Goal: Transaction & Acquisition: Book appointment/travel/reservation

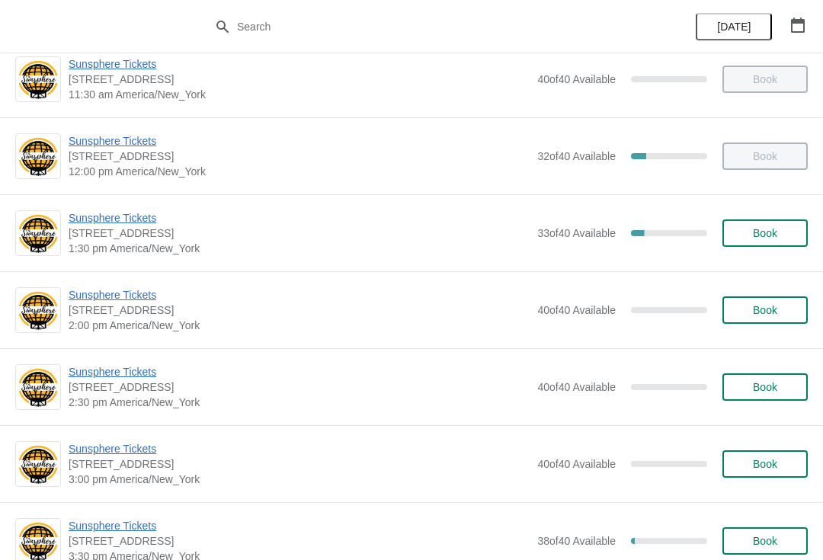
scroll to position [332, 0]
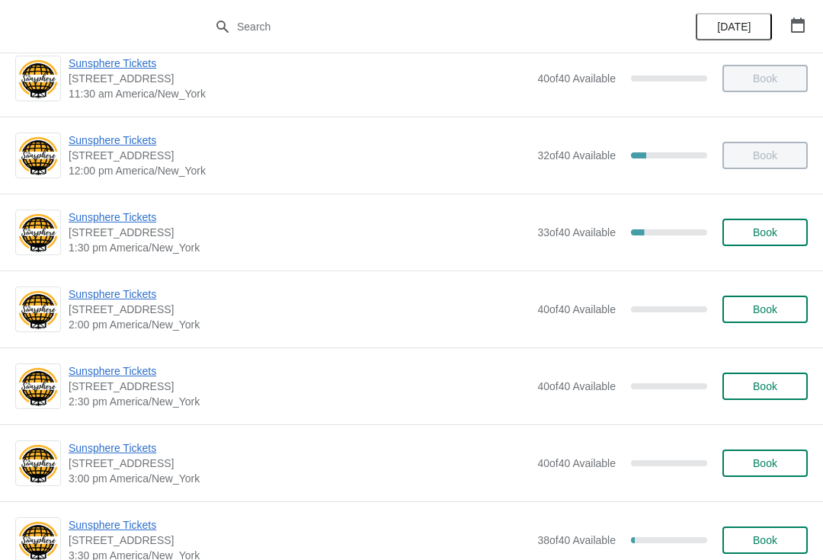
click at [129, 214] on span "Sunsphere Tickets" at bounding box center [299, 217] width 461 height 15
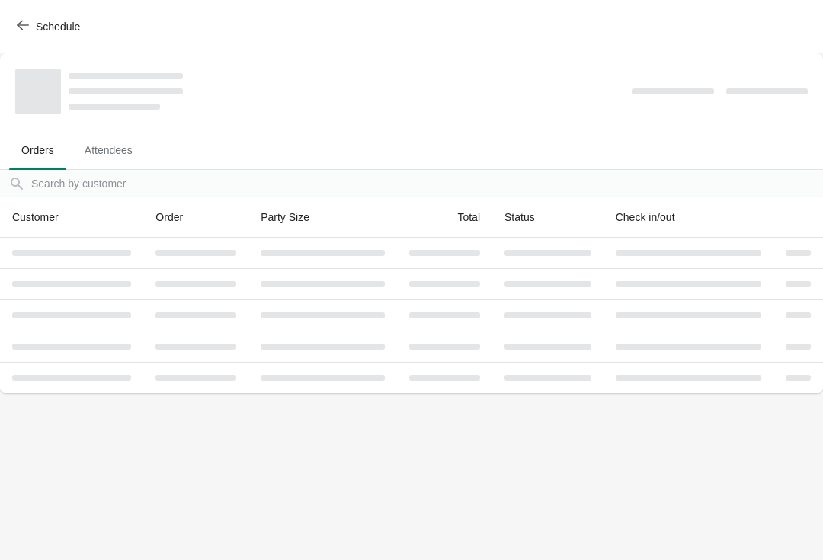
scroll to position [0, 0]
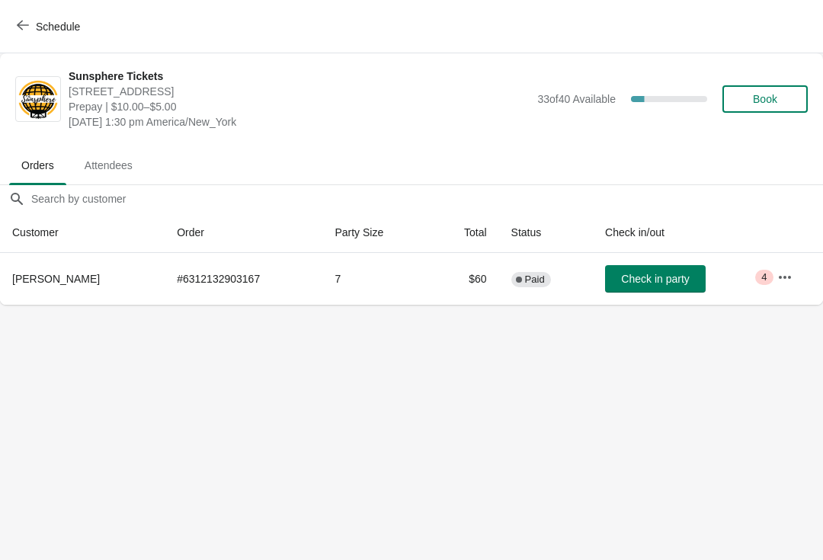
click at [635, 292] on button "Check in party" at bounding box center [655, 278] width 101 height 27
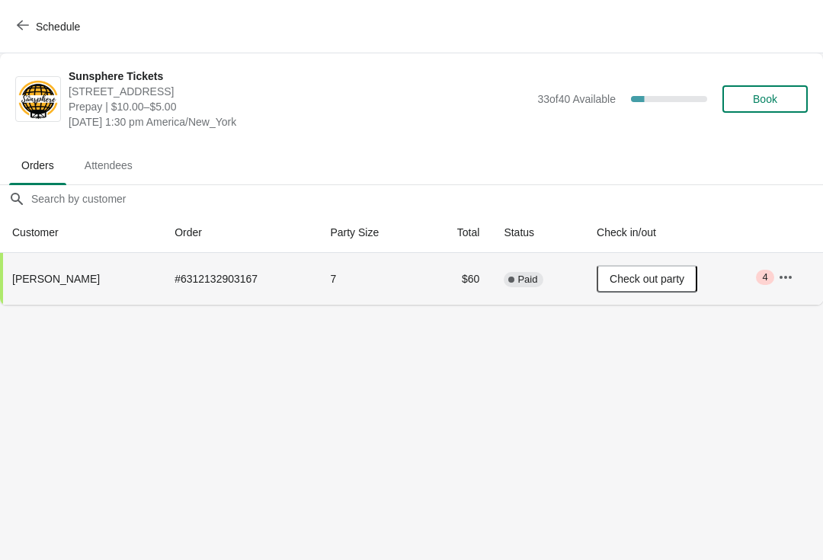
click at [812, 273] on td "Critical 4" at bounding box center [794, 279] width 57 height 52
click at [795, 272] on button "button" at bounding box center [785, 277] width 27 height 27
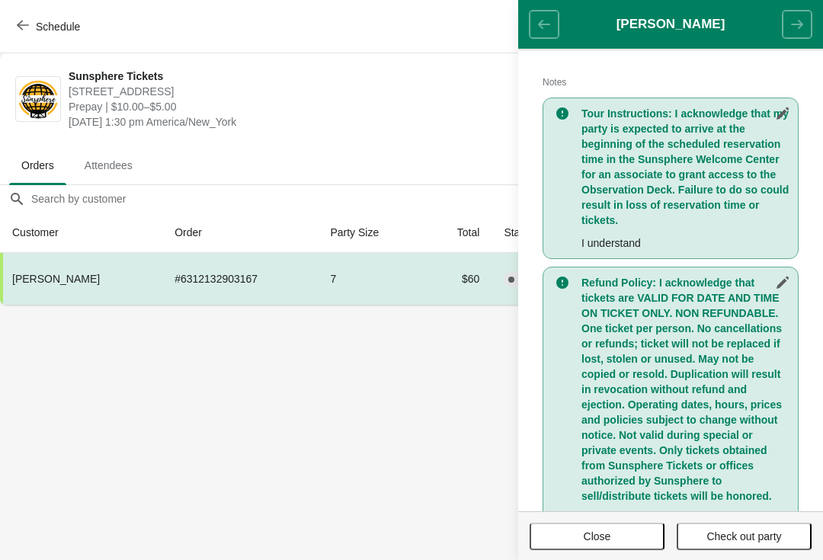
scroll to position [312, 0]
click at [598, 532] on span "Close" at bounding box center [597, 537] width 27 height 12
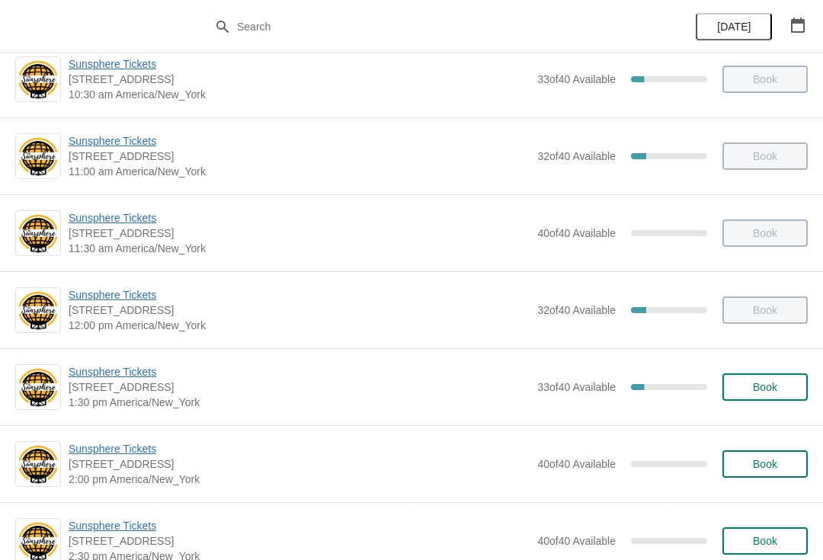
scroll to position [188, 0]
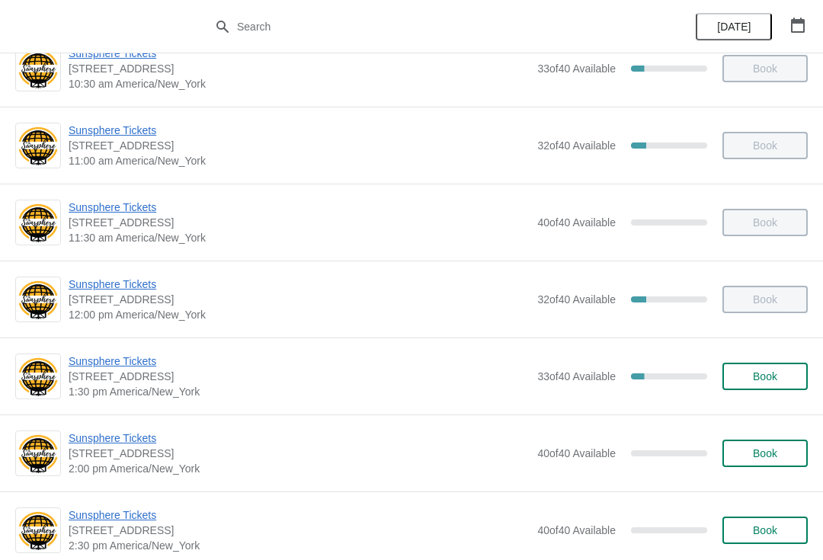
click at [781, 371] on span "Book" at bounding box center [765, 377] width 58 height 12
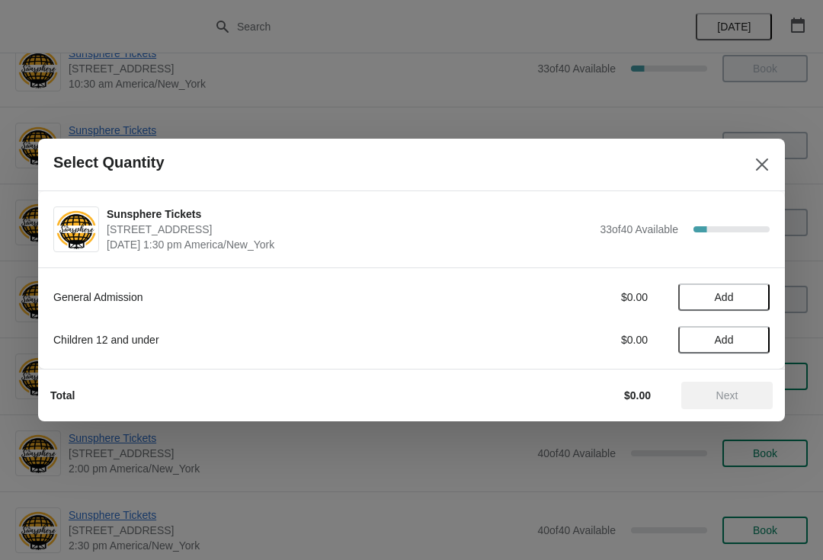
click at [759, 278] on div "General Admission $0.00 Add Children 12 and under $0.00 Add" at bounding box center [411, 310] width 717 height 85
click at [756, 298] on span "Add" at bounding box center [724, 297] width 64 height 12
click at [749, 300] on icon at bounding box center [751, 298] width 16 height 16
click at [756, 299] on icon at bounding box center [751, 298] width 16 height 16
click at [752, 302] on icon at bounding box center [751, 298] width 16 height 16
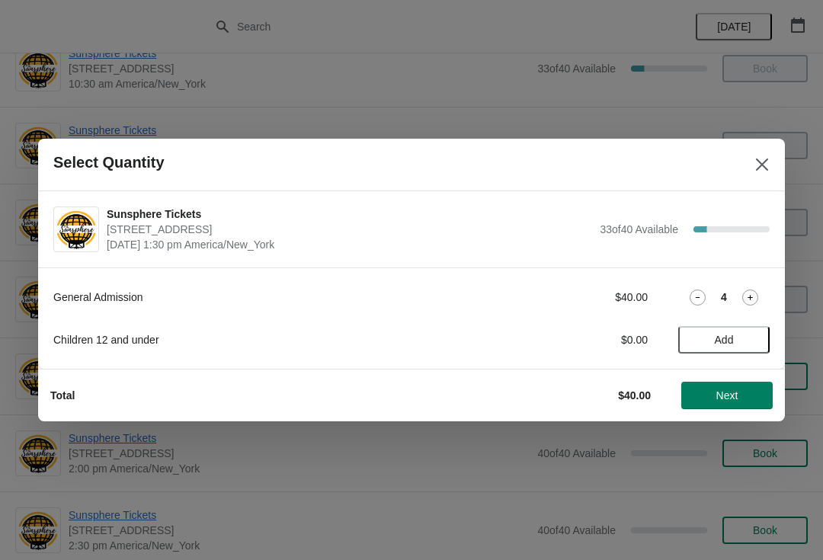
click at [736, 392] on span "Next" at bounding box center [728, 396] width 22 height 12
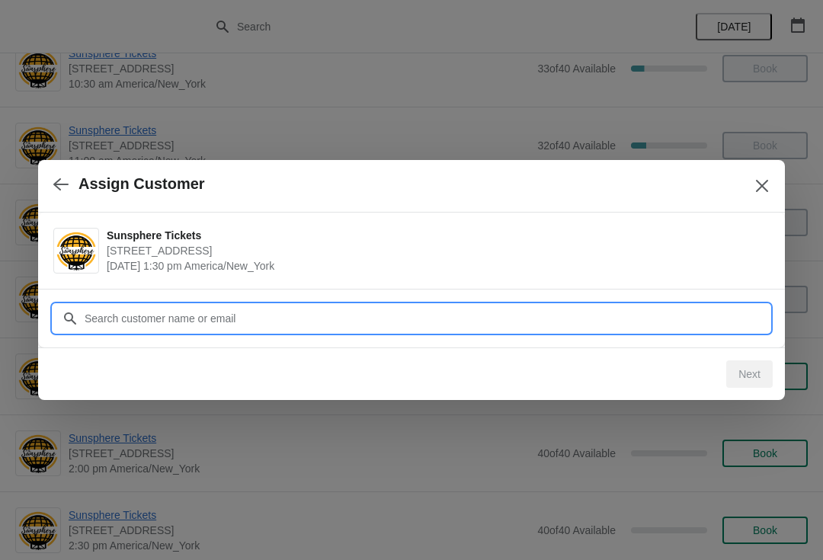
click at [597, 306] on input "Customer" at bounding box center [427, 318] width 686 height 27
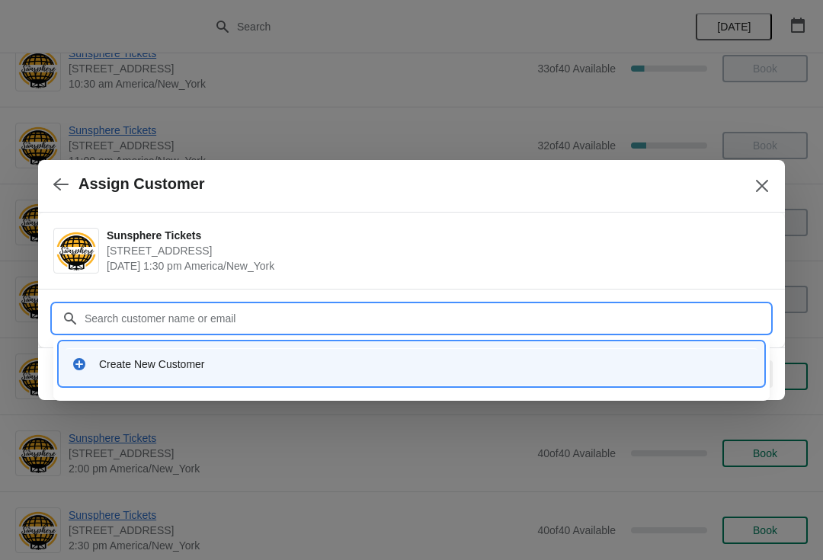
click at [218, 378] on div "Create New Customer" at bounding box center [412, 363] width 692 height 31
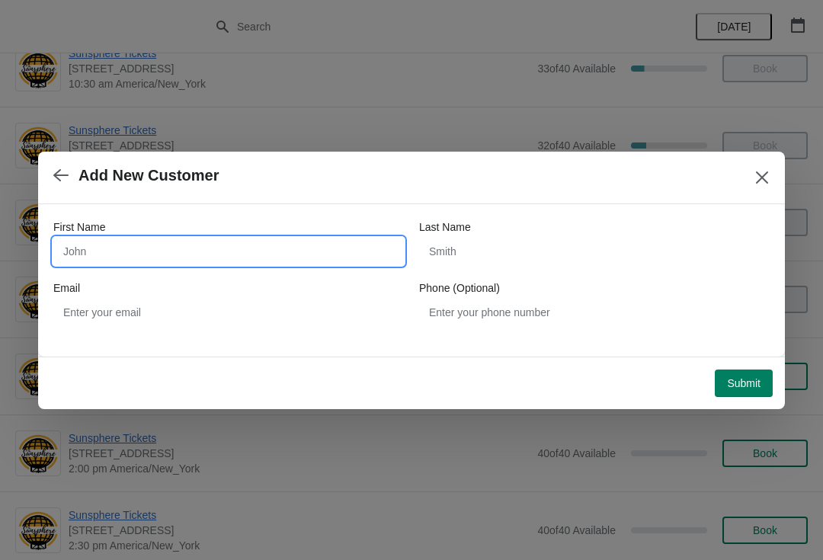
click at [186, 254] on input "First Name" at bounding box center [228, 251] width 351 height 27
type input "Walkin"
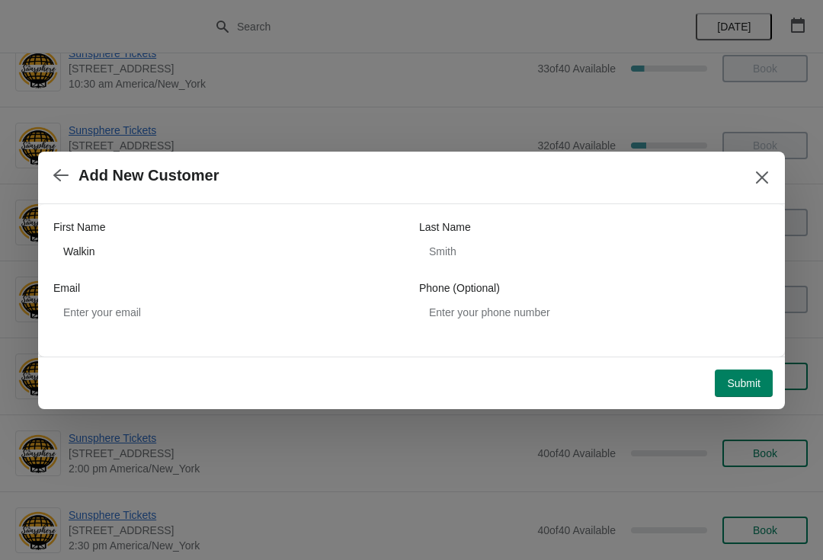
click at [745, 377] on span "Submit" at bounding box center [744, 383] width 34 height 12
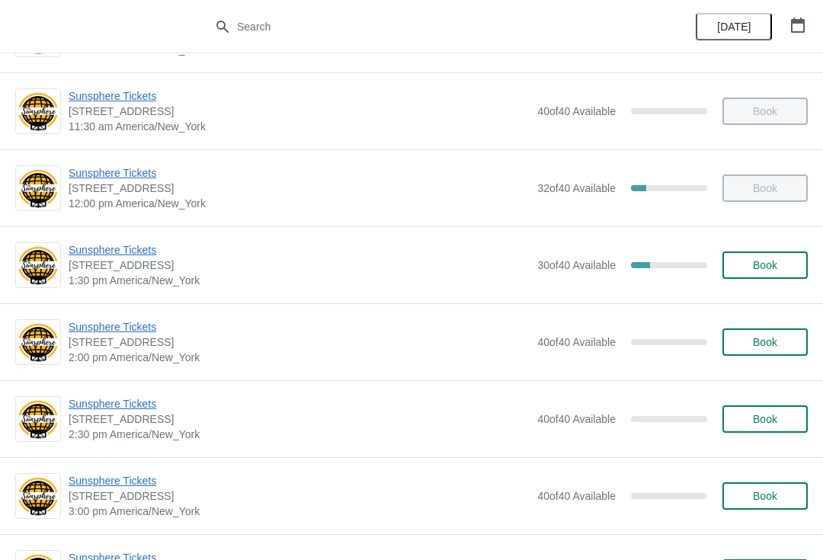
scroll to position [306, 0]
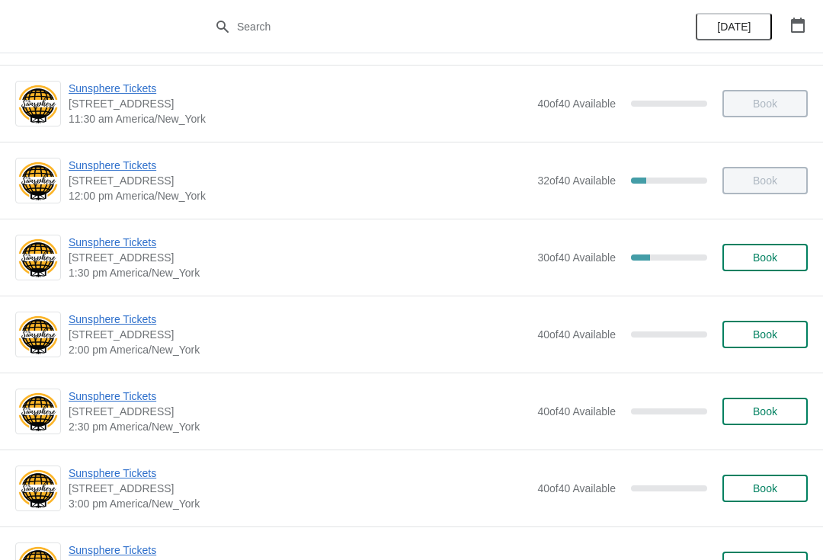
click at [779, 258] on span "Book" at bounding box center [765, 258] width 58 height 12
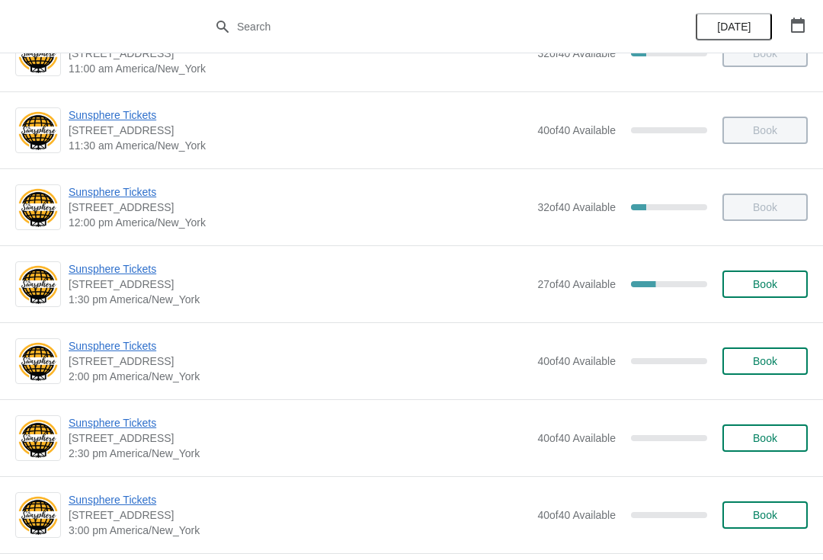
scroll to position [273, 0]
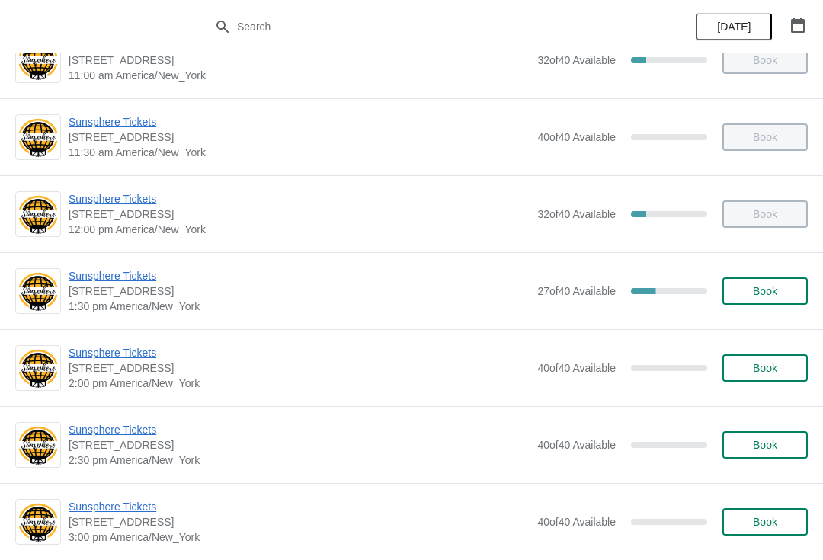
click at [785, 293] on span "Book" at bounding box center [765, 291] width 58 height 12
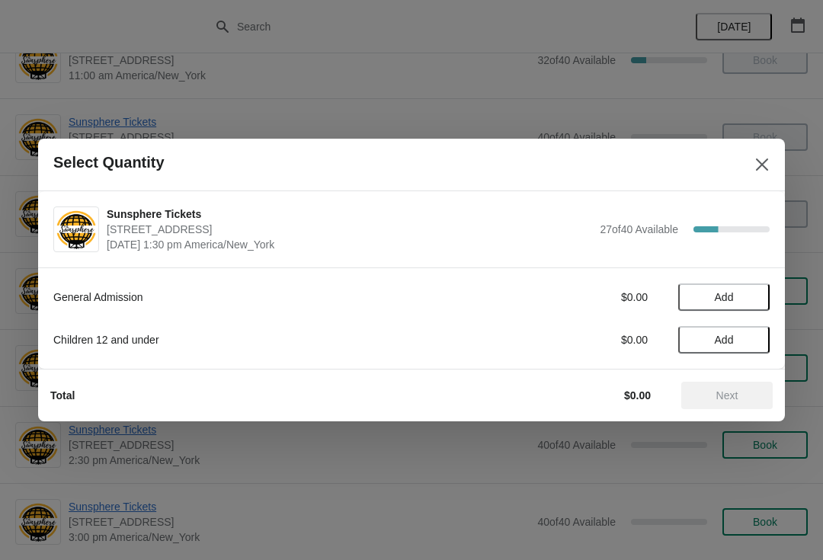
click at [749, 303] on button "Add" at bounding box center [724, 297] width 91 height 27
click at [755, 300] on icon at bounding box center [751, 298] width 16 height 16
click at [757, 297] on icon at bounding box center [751, 298] width 16 height 16
click at [762, 292] on div "3" at bounding box center [724, 298] width 91 height 16
click at [756, 295] on icon at bounding box center [751, 298] width 16 height 16
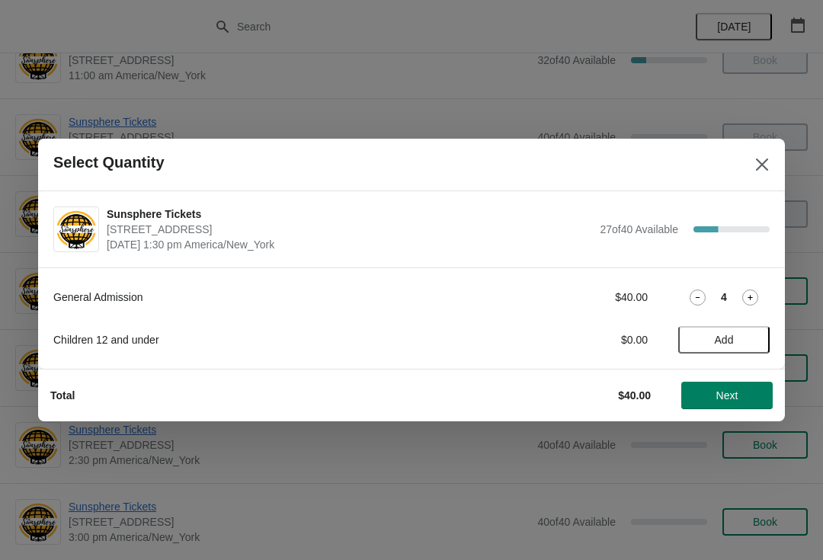
click at [755, 296] on icon at bounding box center [751, 298] width 16 height 16
click at [746, 303] on icon at bounding box center [751, 298] width 16 height 16
click at [751, 304] on icon at bounding box center [751, 298] width 16 height 16
click at [753, 304] on icon at bounding box center [751, 298] width 16 height 16
click at [753, 301] on icon at bounding box center [751, 298] width 16 height 16
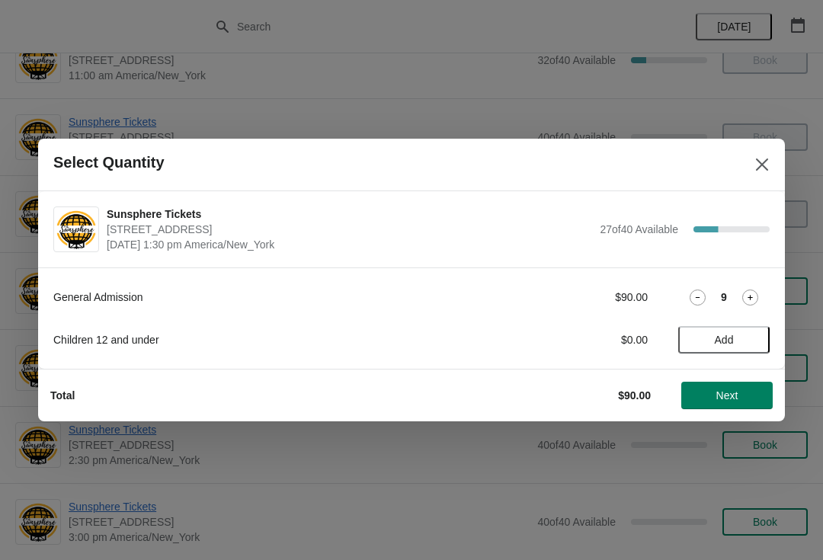
click at [752, 303] on icon at bounding box center [751, 298] width 16 height 16
click at [742, 387] on button "Next" at bounding box center [727, 395] width 91 height 27
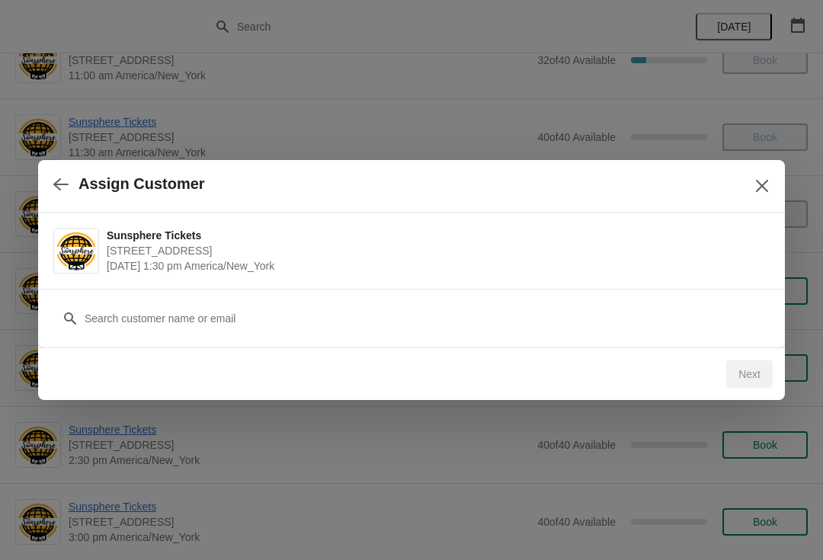
click at [622, 289] on div "Customer" at bounding box center [411, 318] width 747 height 59
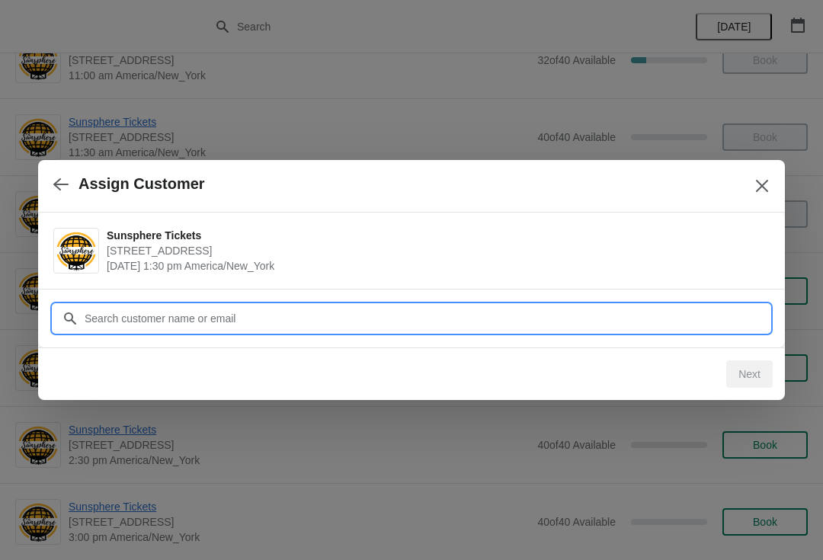
click at [625, 319] on input "Customer" at bounding box center [427, 318] width 686 height 27
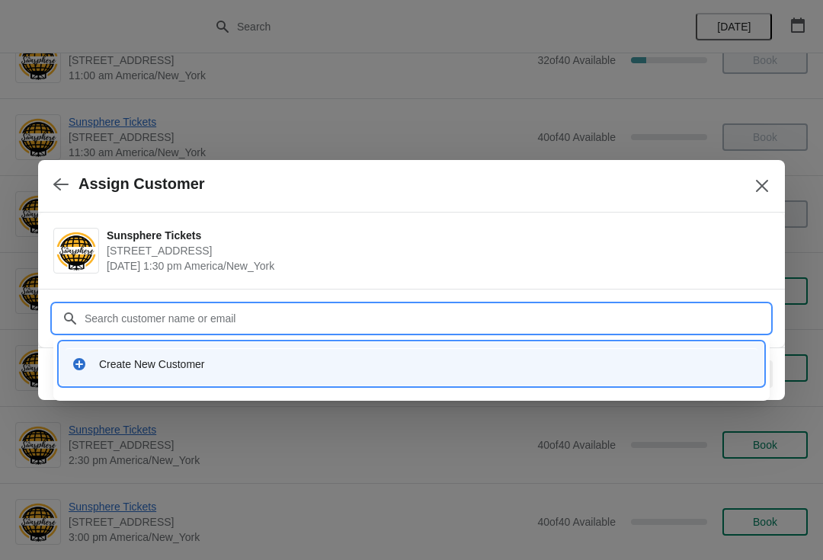
click at [316, 374] on div "Create New Customer" at bounding box center [412, 363] width 692 height 31
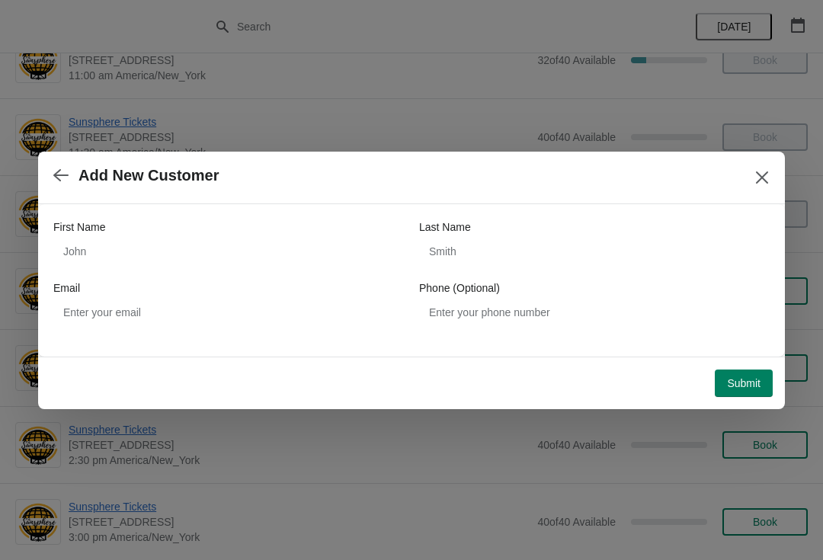
click at [221, 278] on div "First Name Last Name Email Phone (Optional)" at bounding box center [411, 273] width 717 height 107
click at [194, 278] on div "First Name Last Name Email Phone (Optional)" at bounding box center [411, 273] width 717 height 107
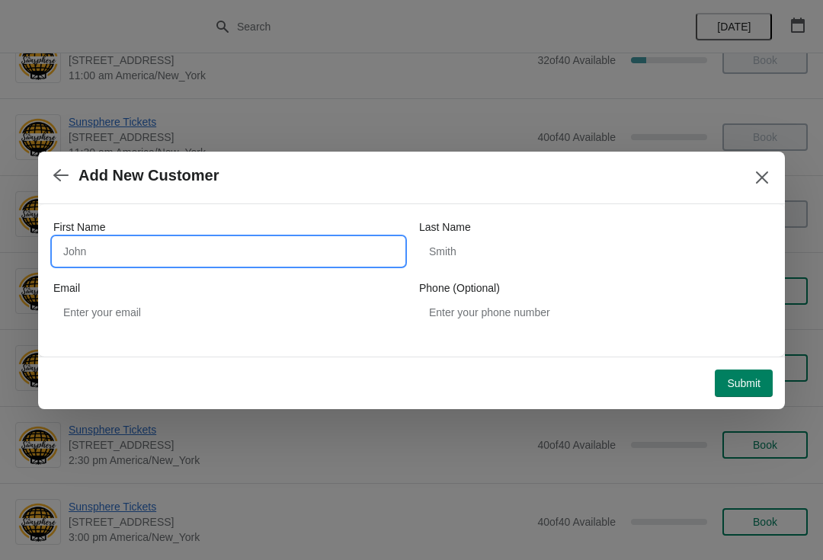
click at [174, 264] on input "First Name" at bounding box center [228, 251] width 351 height 27
type input "W"
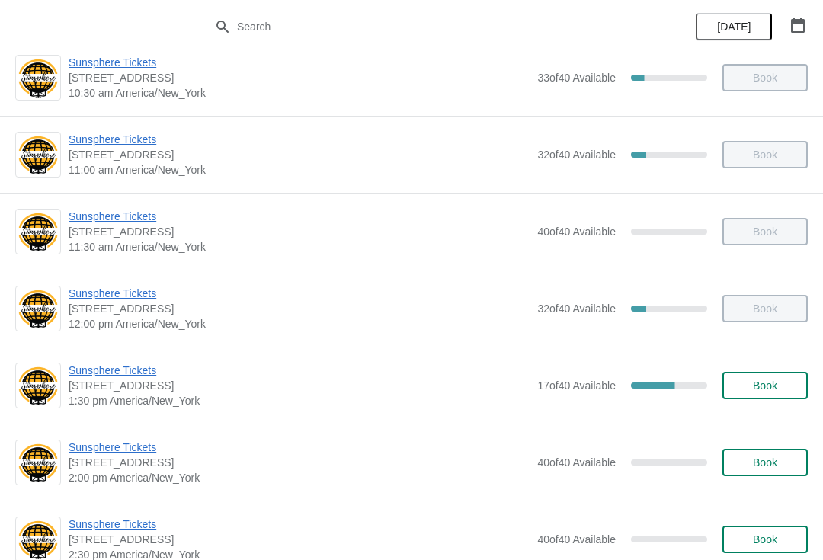
scroll to position [181, 0]
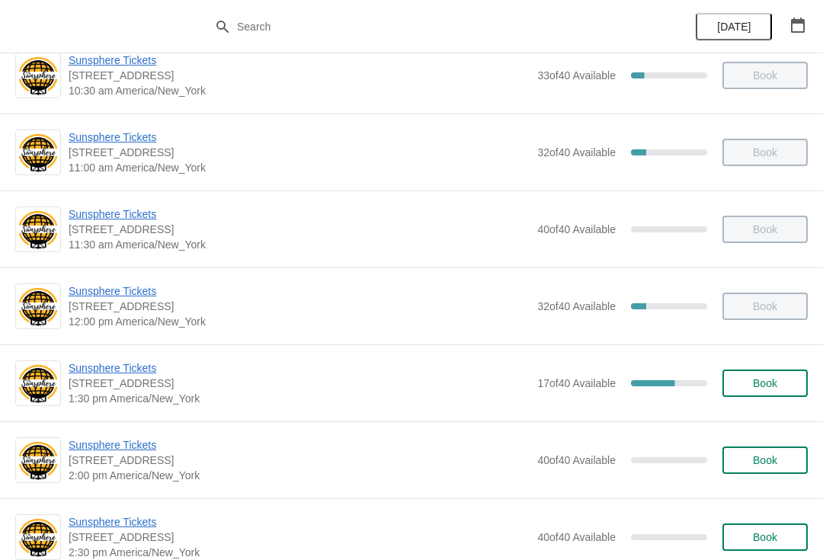
click at [802, 376] on button "Book" at bounding box center [765, 383] width 85 height 27
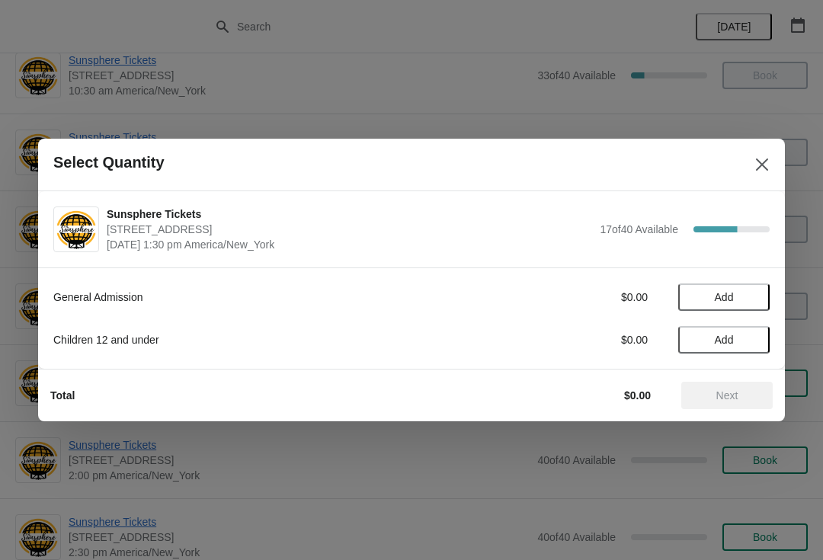
click at [752, 294] on span "Add" at bounding box center [724, 297] width 64 height 12
click at [751, 299] on icon at bounding box center [750, 297] width 5 height 5
click at [754, 302] on icon at bounding box center [751, 298] width 16 height 16
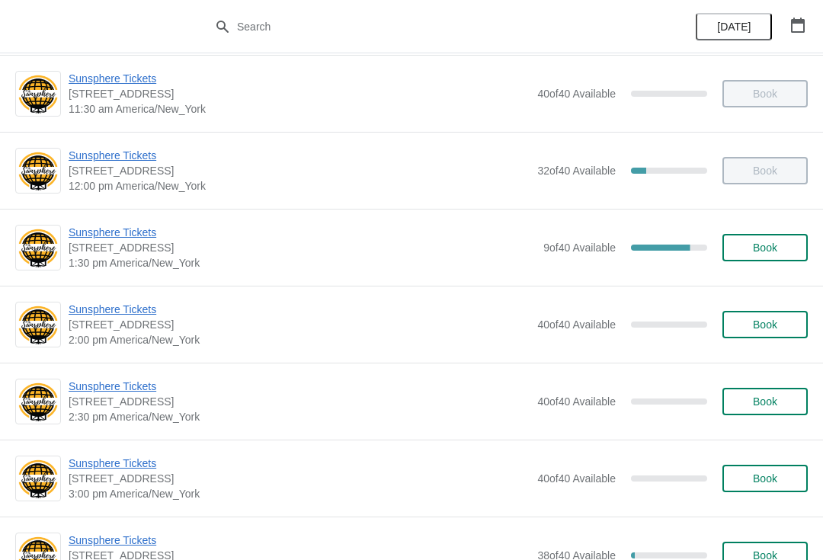
scroll to position [318, 0]
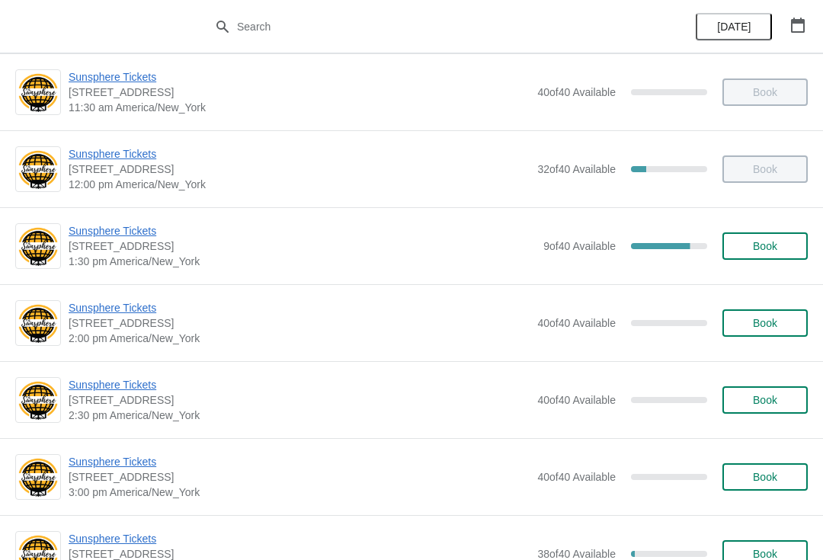
click at [783, 245] on span "Book" at bounding box center [765, 246] width 58 height 12
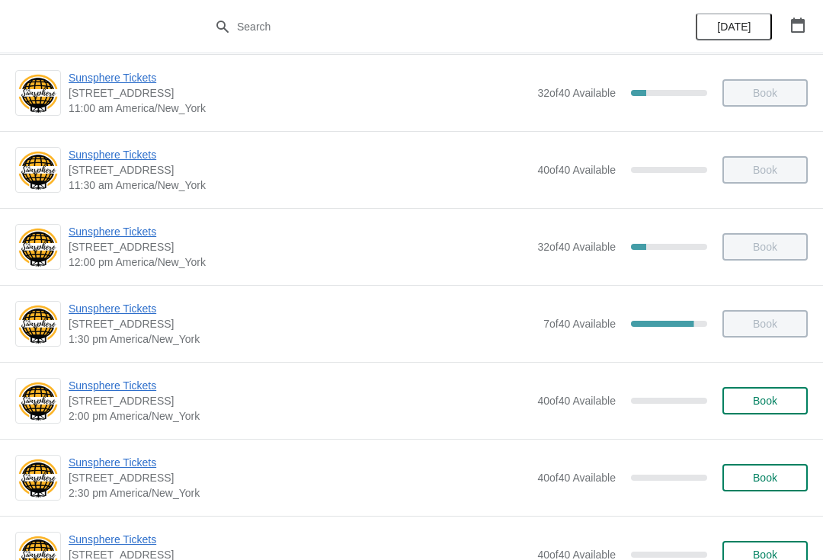
scroll to position [284, 0]
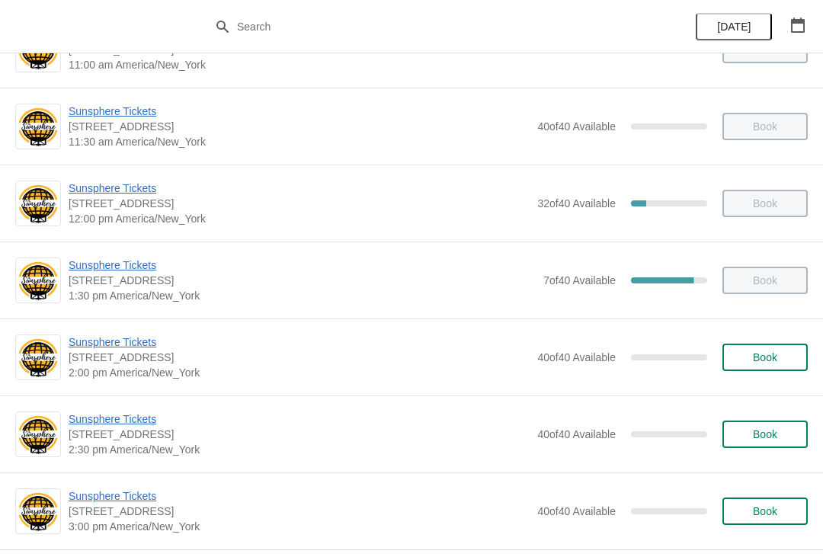
click at [772, 362] on span "Book" at bounding box center [765, 357] width 24 height 12
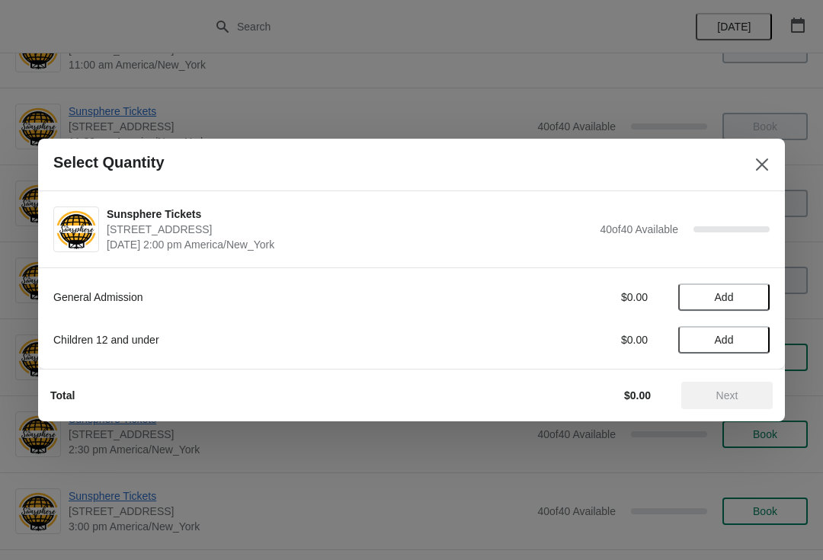
click at [756, 284] on button "Add" at bounding box center [724, 297] width 91 height 27
click at [759, 335] on button "Add" at bounding box center [724, 339] width 91 height 27
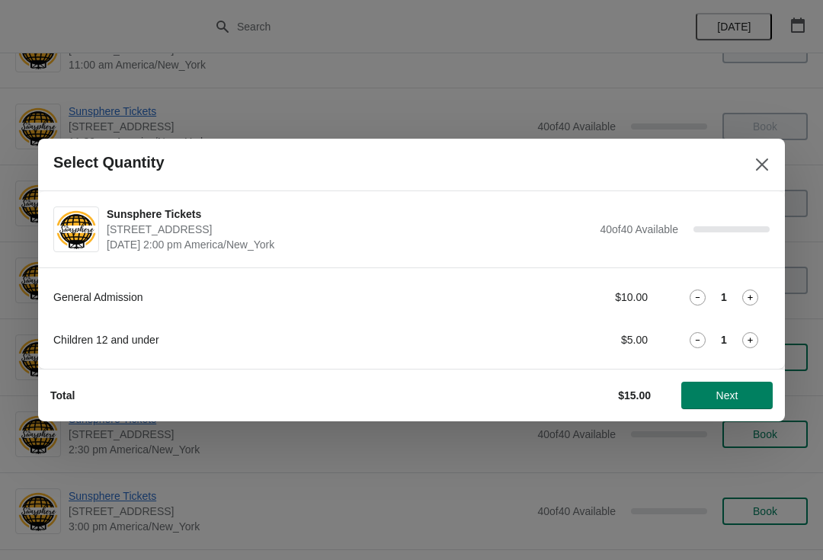
click at [731, 383] on button "Next" at bounding box center [727, 395] width 91 height 27
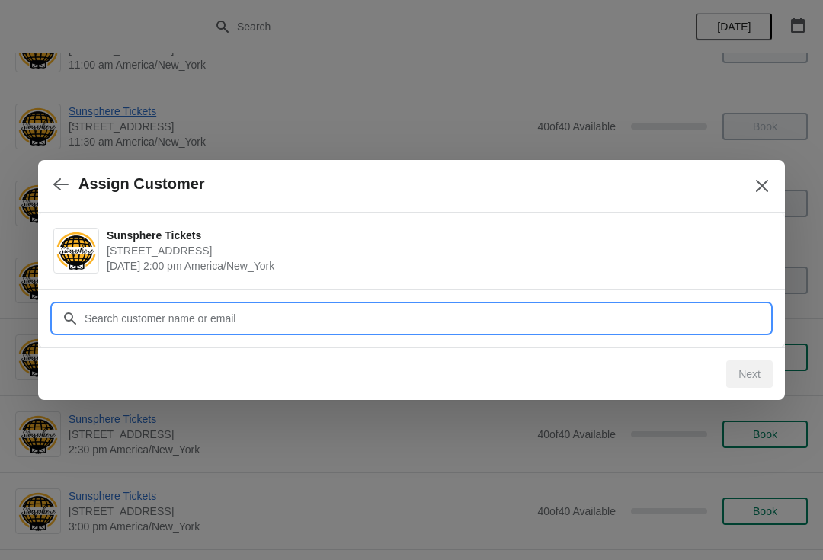
click at [650, 322] on input "Customer" at bounding box center [427, 318] width 686 height 27
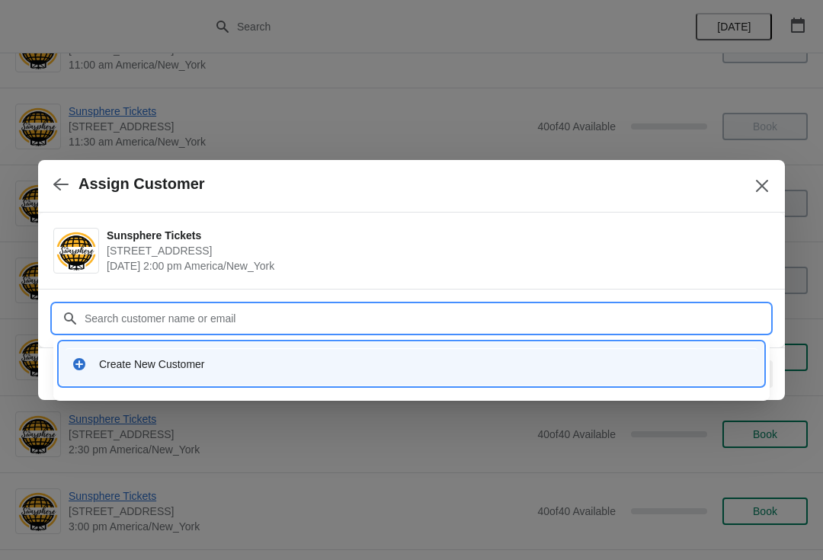
click at [239, 360] on div "Create New Customer" at bounding box center [425, 364] width 653 height 15
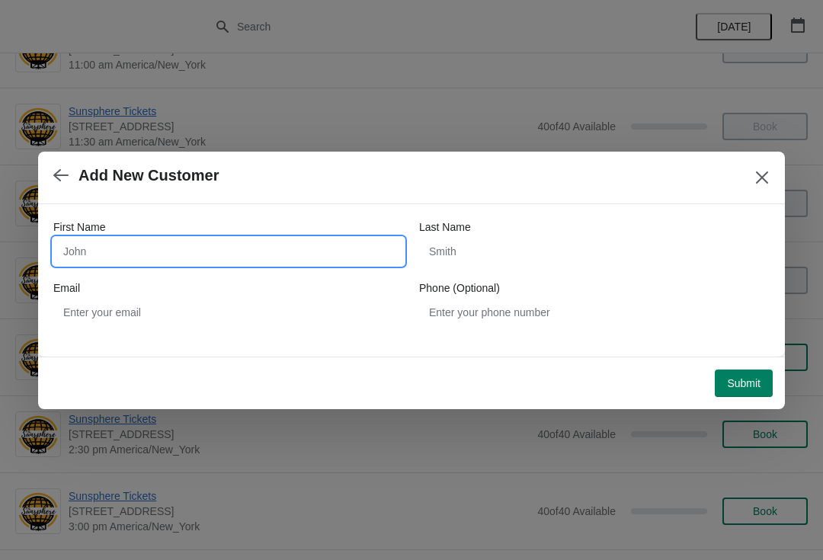
click at [196, 249] on input "First Name" at bounding box center [228, 251] width 351 height 27
type input "Walkin"
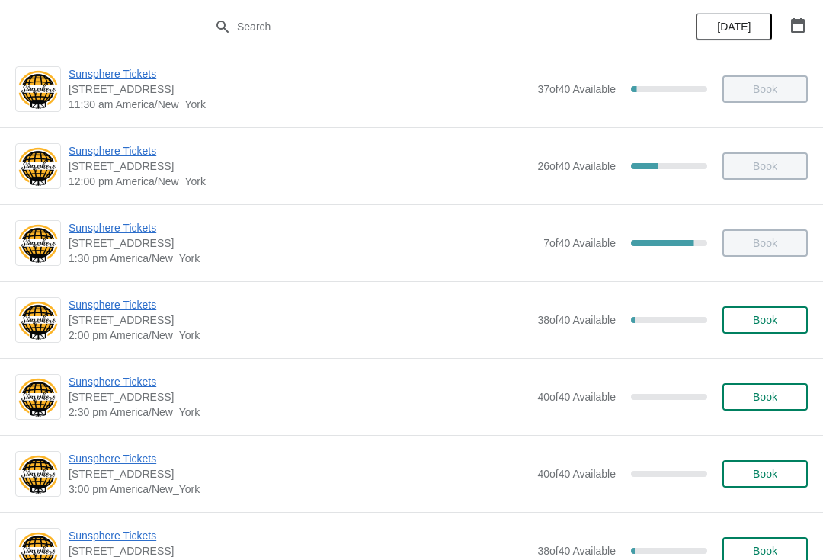
scroll to position [348, 0]
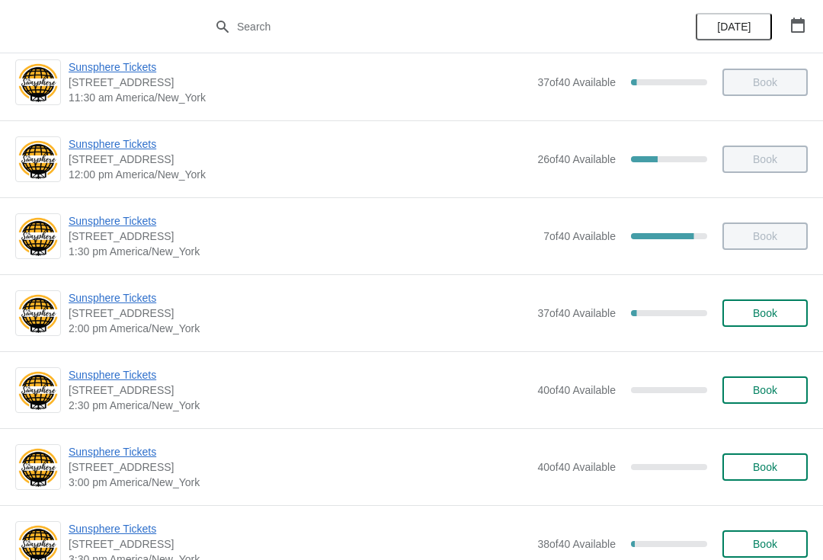
scroll to position [454, 0]
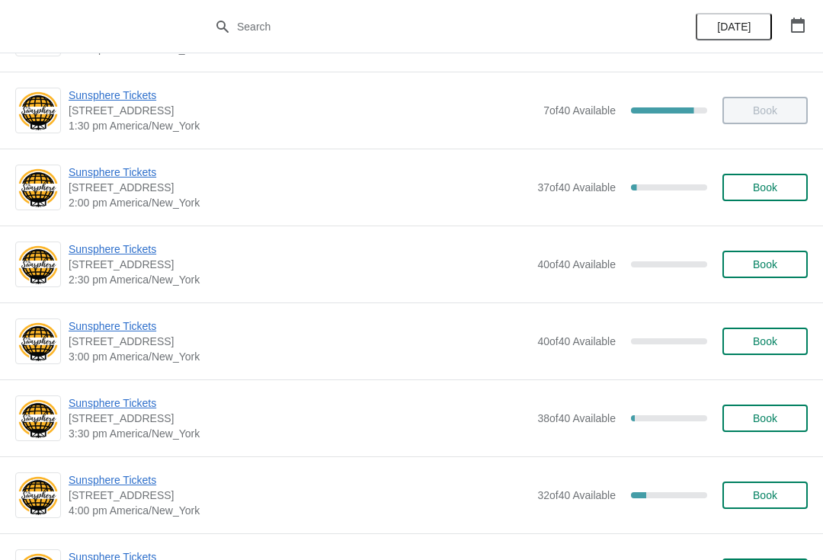
click at [763, 197] on button "Book" at bounding box center [765, 187] width 85 height 27
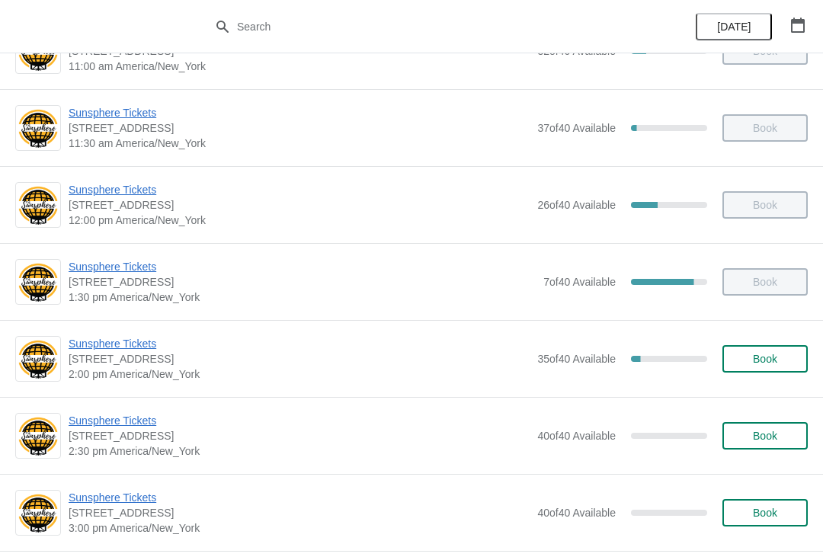
scroll to position [396, 0]
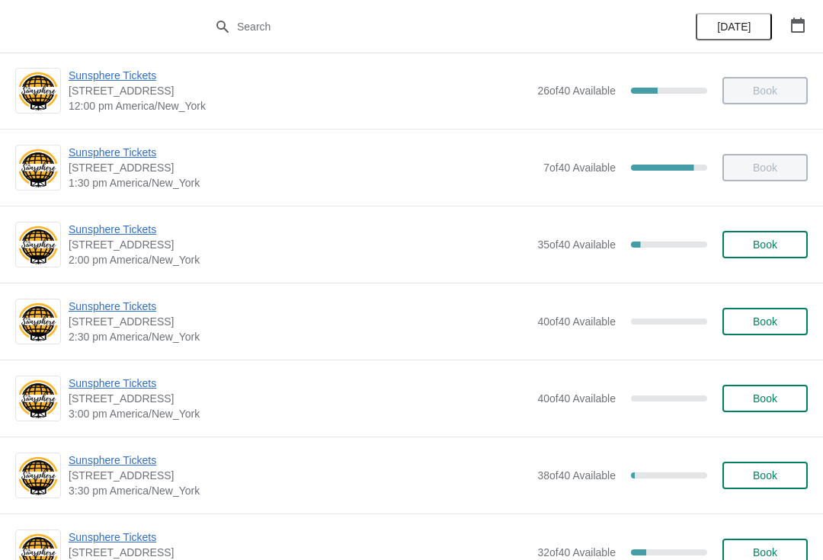
click at [775, 269] on div "Sunsphere Tickets [STREET_ADDRESS] 2:00 pm [GEOGRAPHIC_DATA]/New_York 35 of 40 …" at bounding box center [411, 244] width 823 height 77
click at [754, 257] on button "Book" at bounding box center [765, 244] width 85 height 27
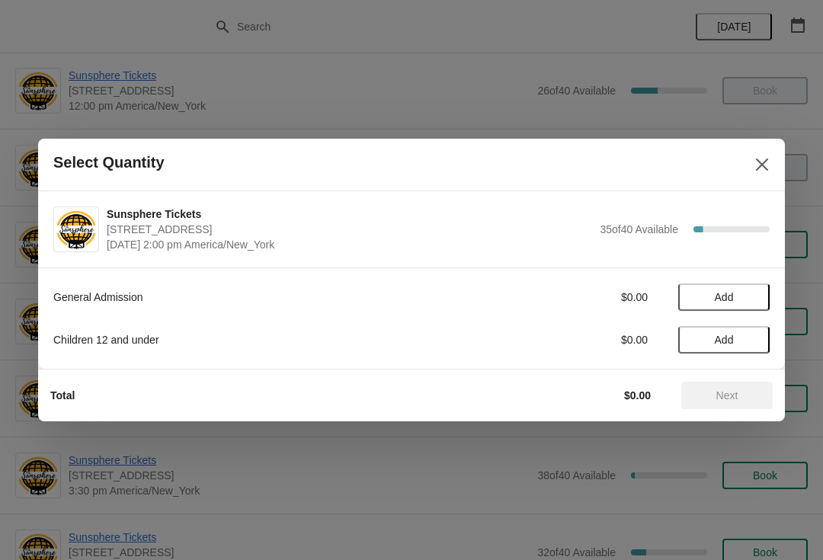
click at [753, 297] on span "Add" at bounding box center [724, 297] width 64 height 12
click at [752, 300] on icon at bounding box center [751, 298] width 16 height 16
click at [752, 297] on icon at bounding box center [750, 297] width 5 height 5
click at [752, 341] on span "Add" at bounding box center [724, 340] width 64 height 12
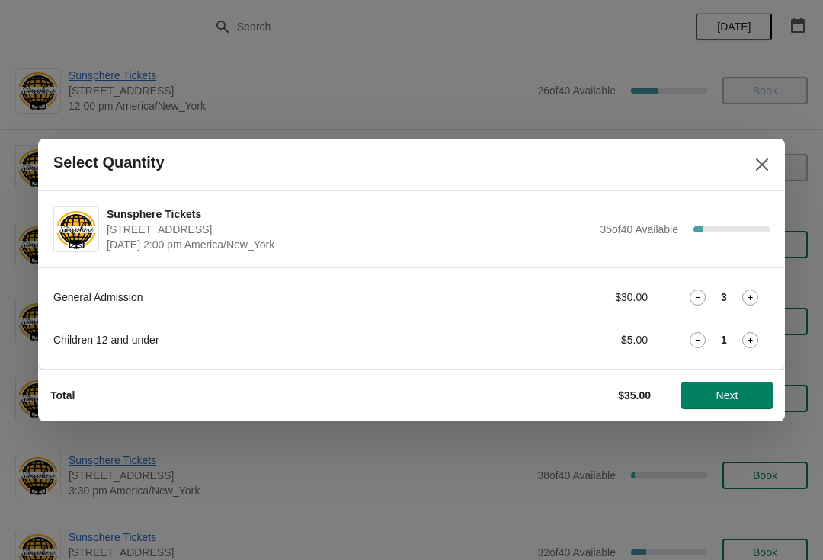
click at [740, 377] on div "Total $35.00 Next" at bounding box center [405, 390] width 735 height 40
click at [714, 390] on span "Next" at bounding box center [727, 396] width 67 height 12
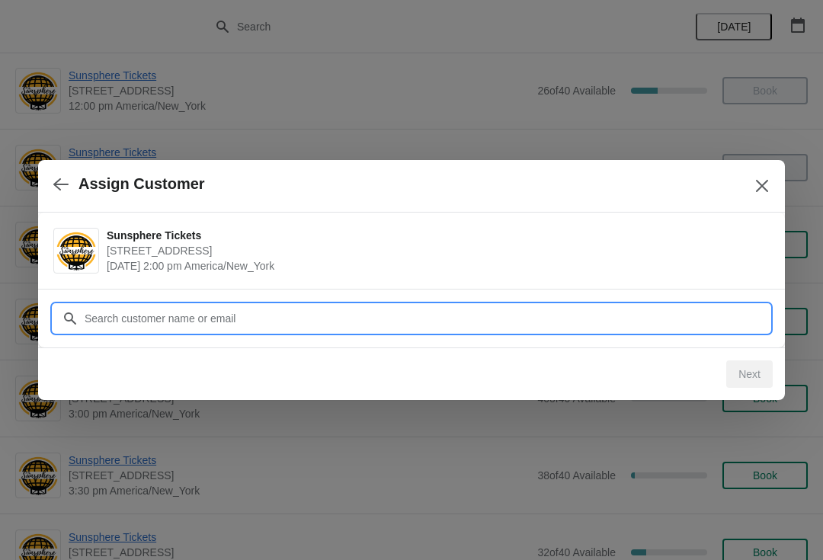
click at [674, 314] on input "Customer" at bounding box center [427, 318] width 686 height 27
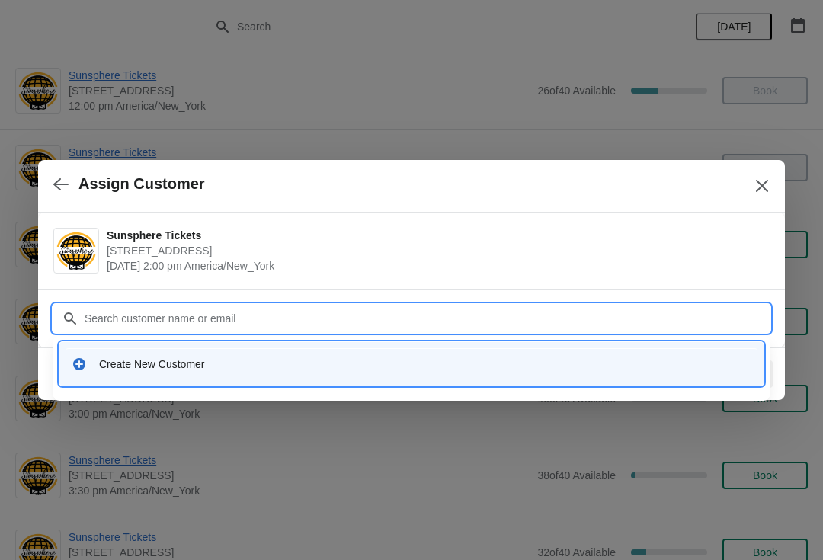
click at [311, 364] on div "Create New Customer" at bounding box center [425, 364] width 653 height 15
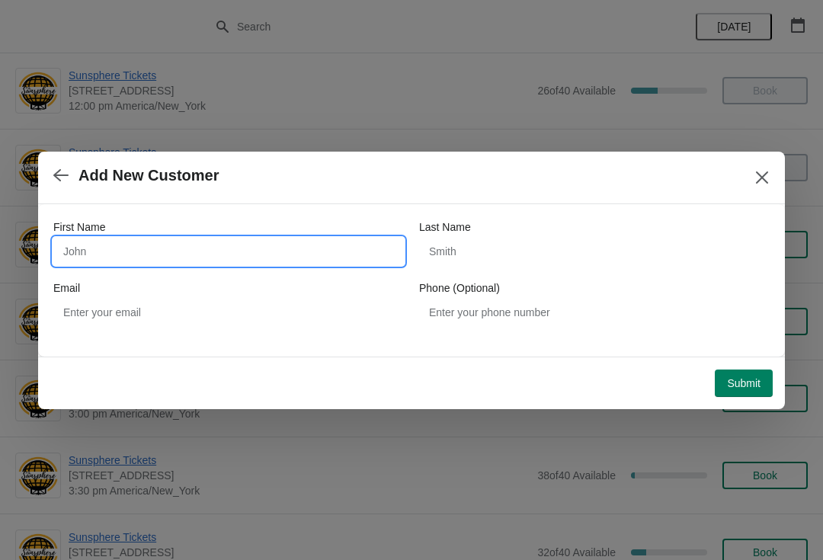
click at [230, 245] on input "First Name" at bounding box center [228, 251] width 351 height 27
type input "Walkin"
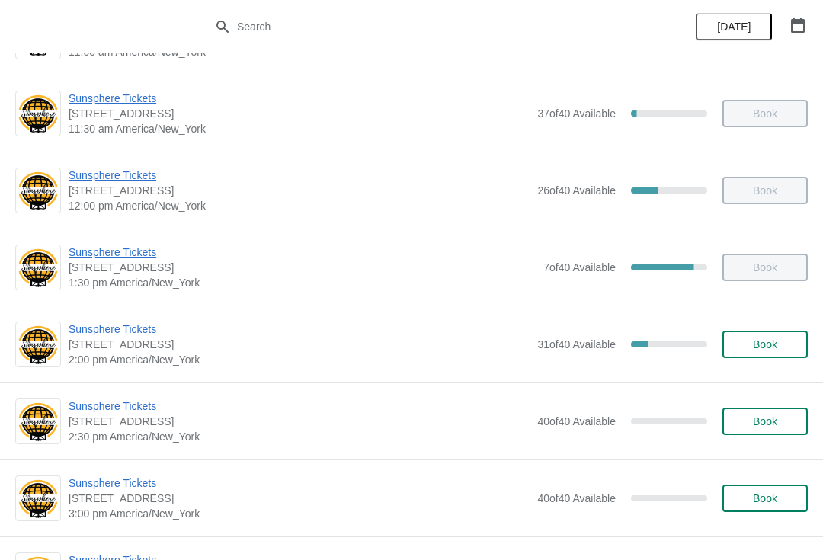
scroll to position [305, 0]
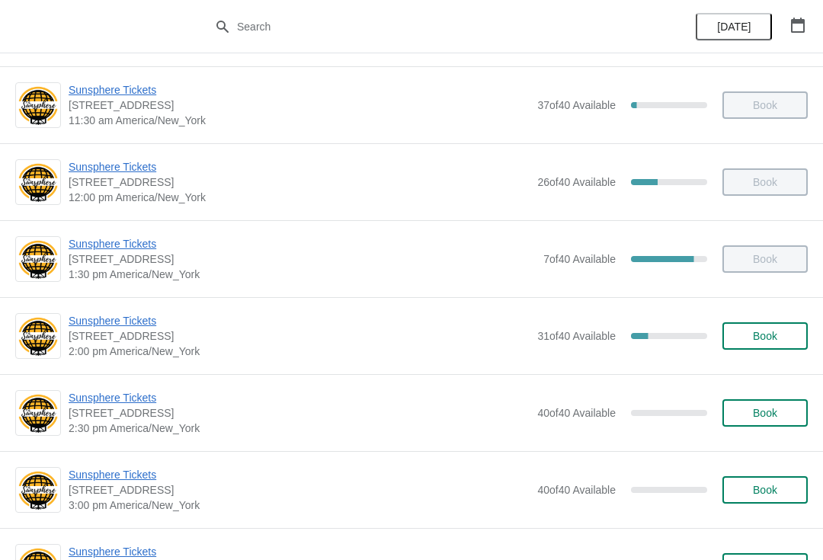
click at [753, 324] on button "Book" at bounding box center [765, 335] width 85 height 27
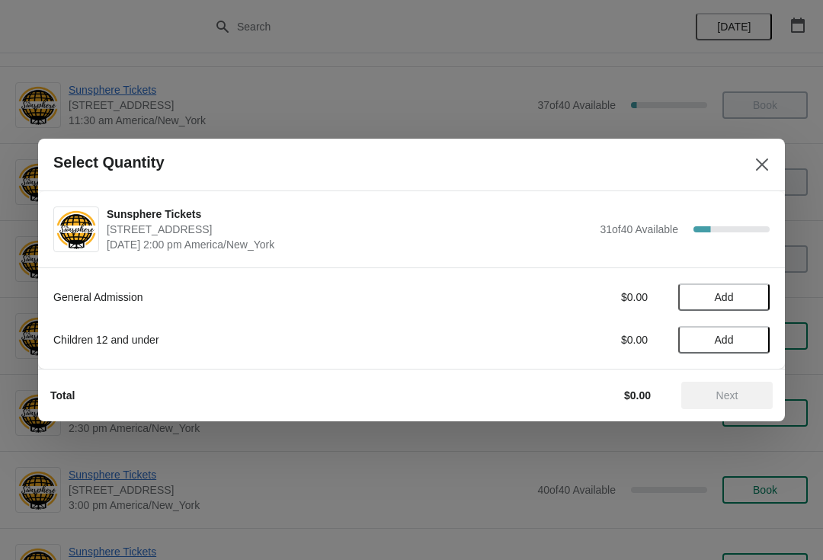
click at [751, 298] on span "Add" at bounding box center [724, 297] width 64 height 12
click at [749, 297] on icon at bounding box center [751, 298] width 16 height 16
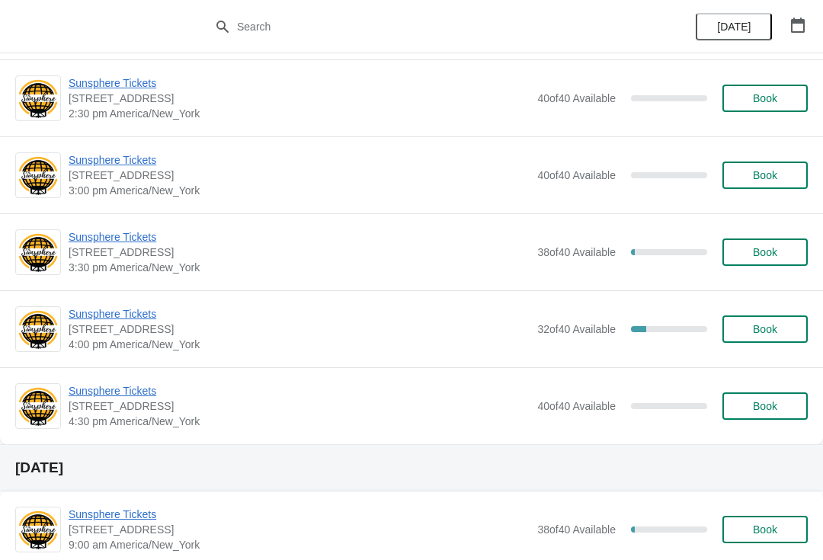
scroll to position [519, 0]
